Goal: Information Seeking & Learning: Learn about a topic

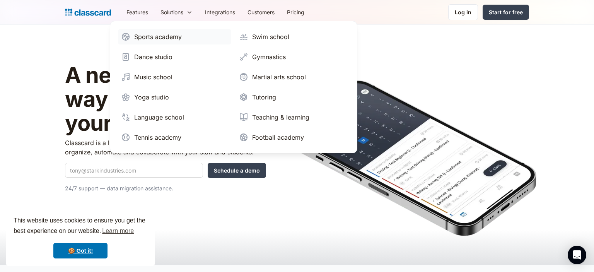
click at [162, 36] on div "Sports academy" at bounding box center [158, 36] width 48 height 9
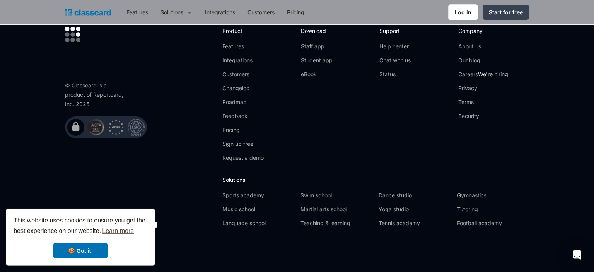
scroll to position [2594, 0]
click at [92, 256] on link "🍪 Got it!" at bounding box center [80, 250] width 54 height 15
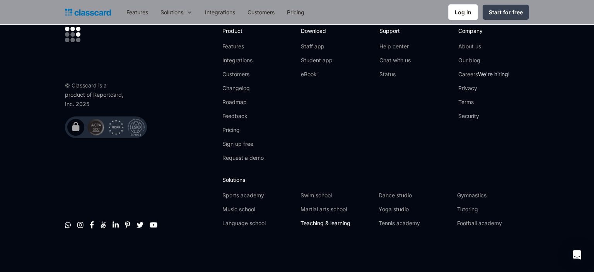
click at [337, 223] on link "Teaching & learning" at bounding box center [337, 223] width 72 height 8
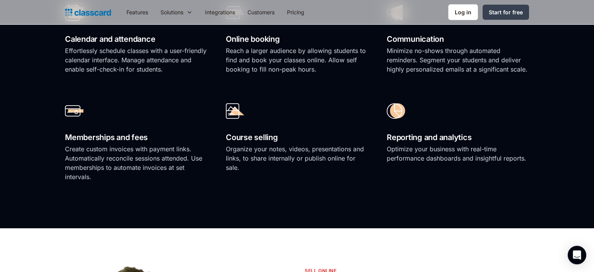
scroll to position [613, 0]
